Goal: Check status: Check status

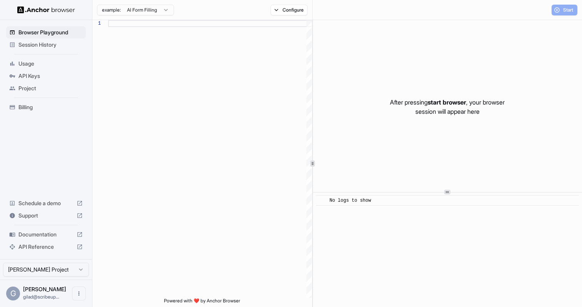
scroll to position [69, 0]
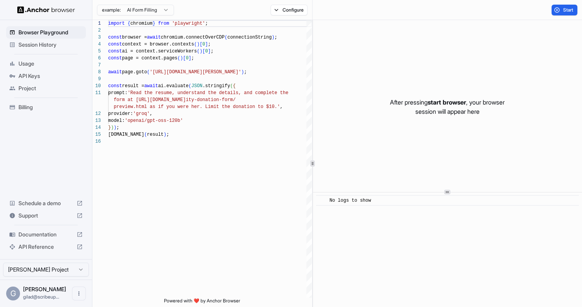
click at [59, 247] on span "API Reference" at bounding box center [45, 247] width 55 height 8
click at [67, 41] on span "Session History" at bounding box center [50, 45] width 64 height 8
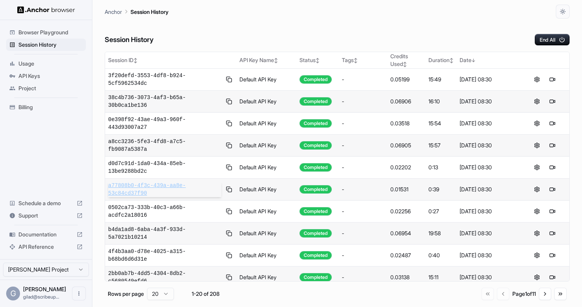
click at [152, 189] on span "a77808b0-4f3c-439a-aa8e-53c84cd37f90" at bounding box center [164, 188] width 113 height 15
click at [153, 141] on span "a8cc3236-5fe3-4fd8-a7c5-fb9087a5387a" at bounding box center [164, 145] width 113 height 15
